Goal: Task Accomplishment & Management: Manage account settings

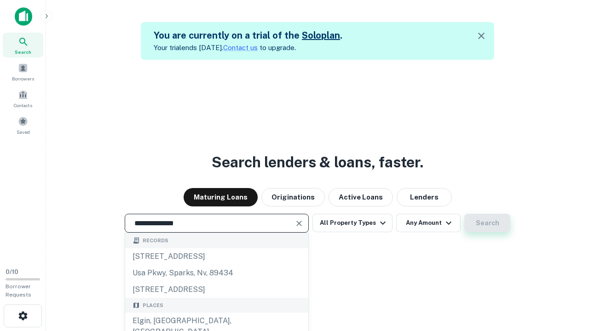
type input "**********"
click at [487, 223] on button "Search" at bounding box center [487, 223] width 46 height 18
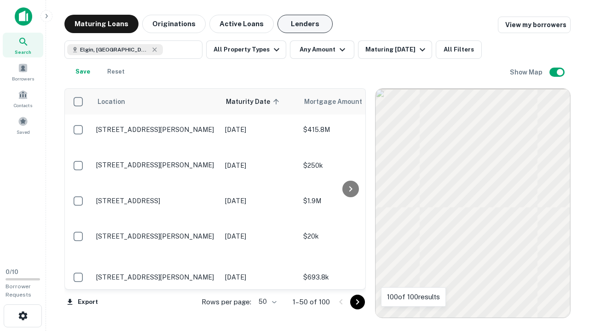
click at [305, 24] on button "Lenders" at bounding box center [304, 24] width 55 height 18
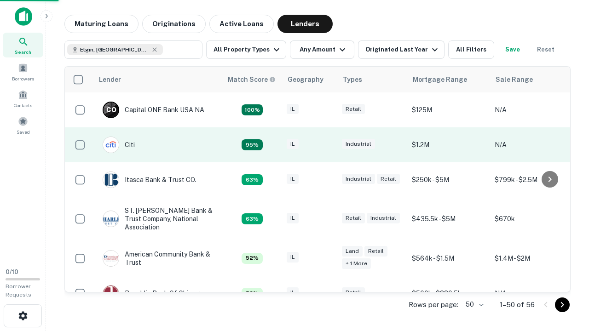
click at [327, 145] on div "IL" at bounding box center [310, 145] width 46 height 12
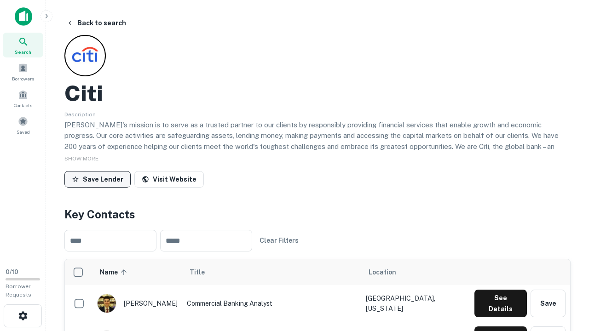
click at [98, 179] on button "Save Lender" at bounding box center [97, 179] width 66 height 17
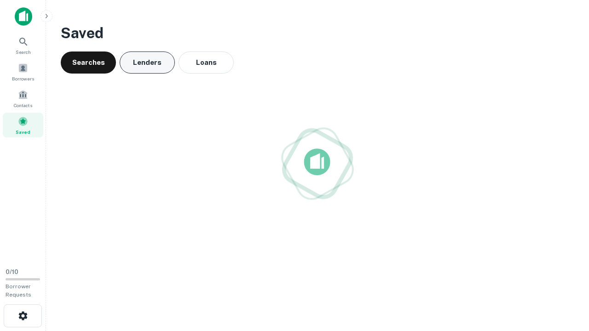
click at [147, 63] on button "Lenders" at bounding box center [147, 63] width 55 height 22
